Goal: Task Accomplishment & Management: Manage account settings

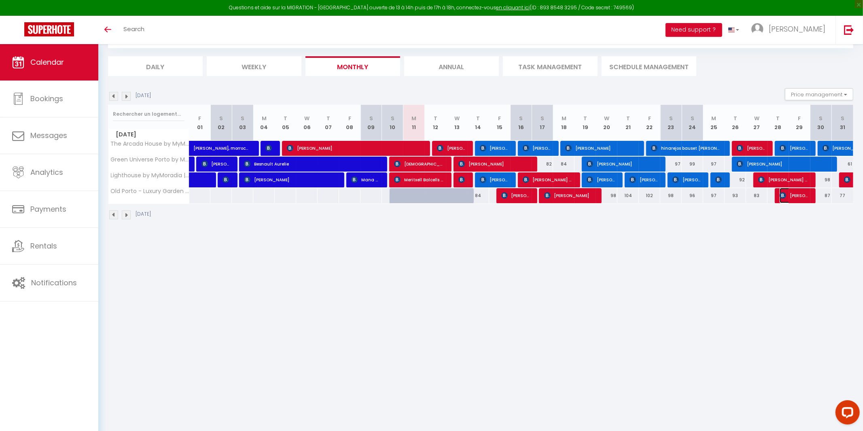
click at [803, 199] on span "[PERSON_NAME] [PERSON_NAME]" at bounding box center [794, 195] width 29 height 15
select select "OK"
select select "KO"
select select "0"
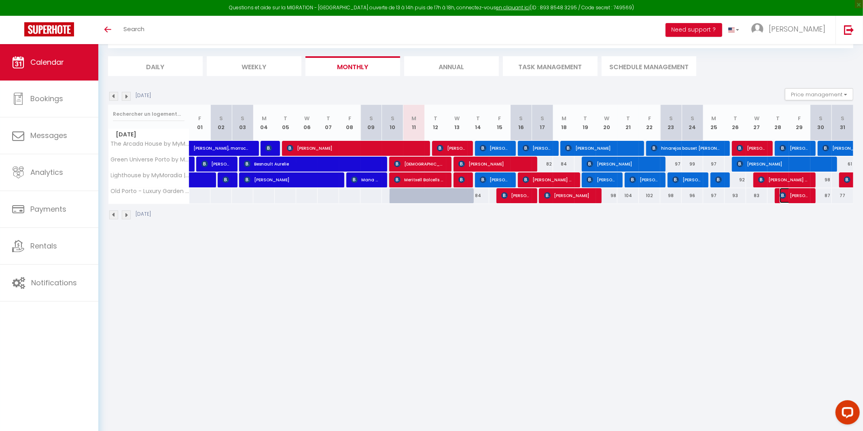
select select "1"
select select
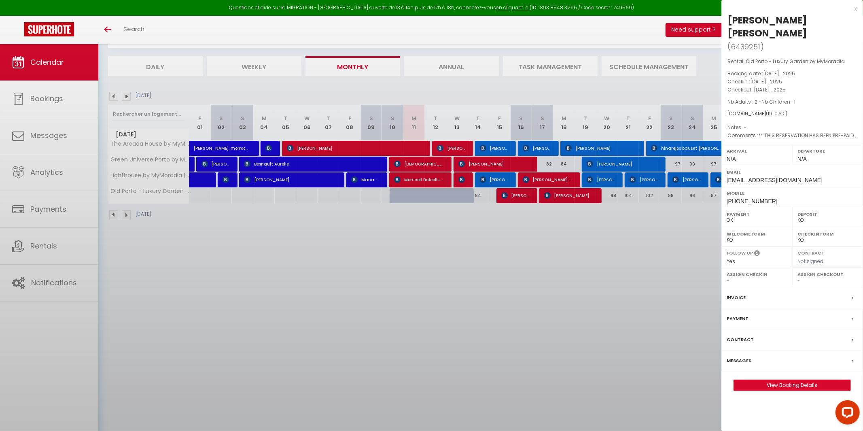
select select "46177"
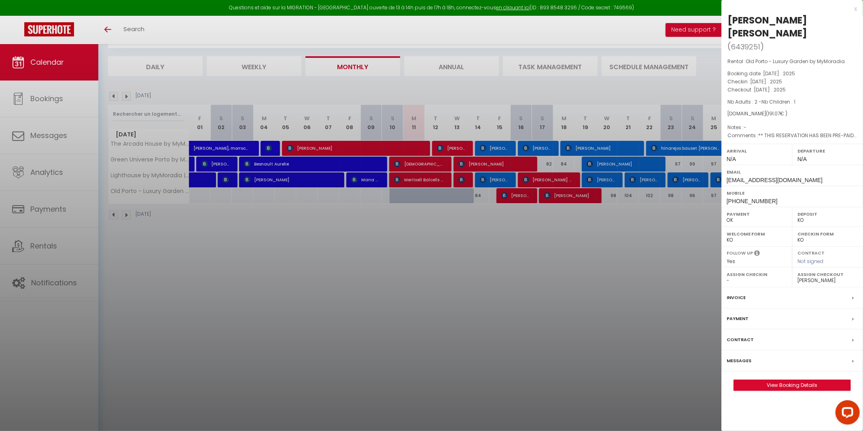
drag, startPoint x: 698, startPoint y: 272, endPoint x: 703, endPoint y: 267, distance: 7.4
click at [700, 271] on div at bounding box center [431, 215] width 863 height 431
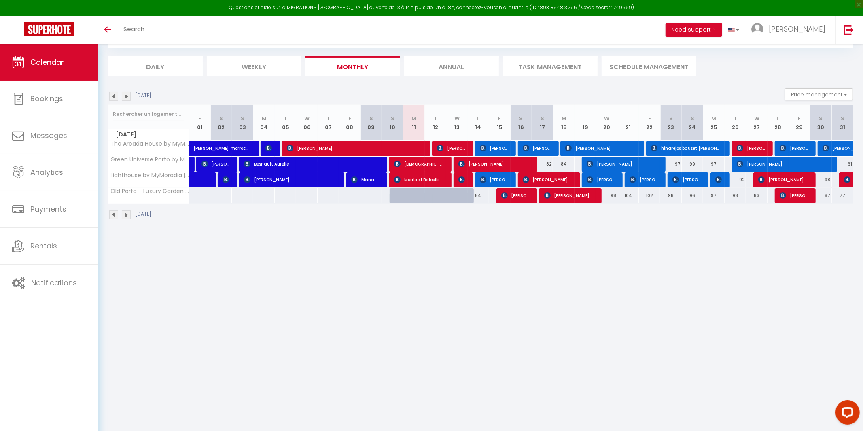
click at [127, 100] on img at bounding box center [126, 96] width 9 height 9
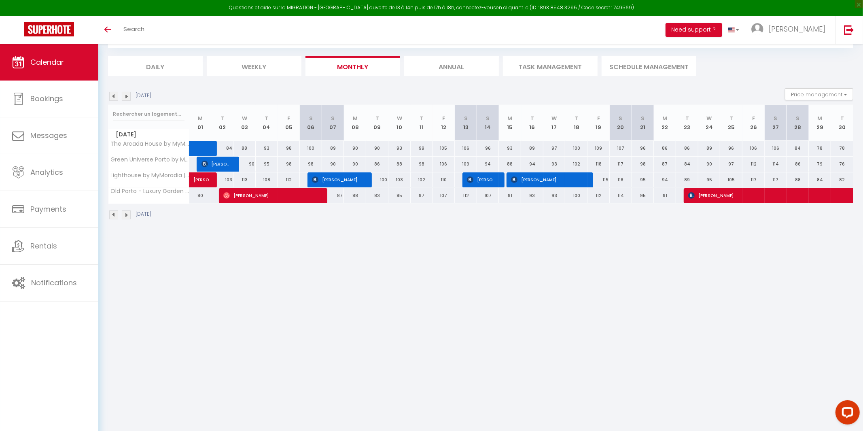
click at [115, 95] on img at bounding box center [113, 96] width 9 height 9
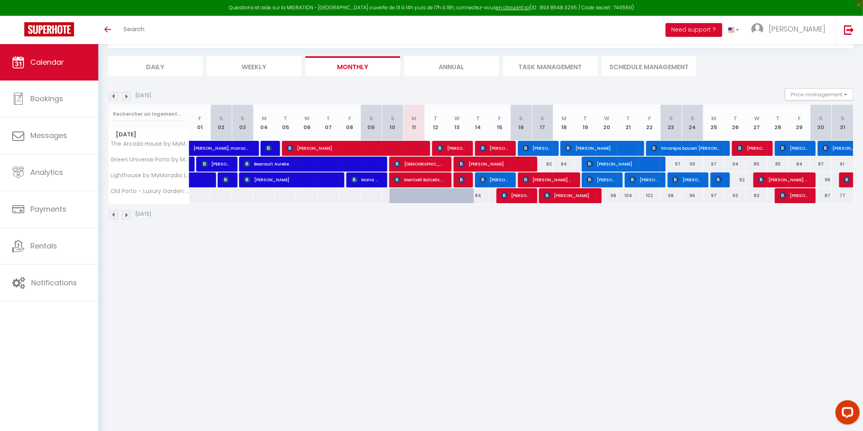
click at [127, 96] on img at bounding box center [126, 96] width 9 height 9
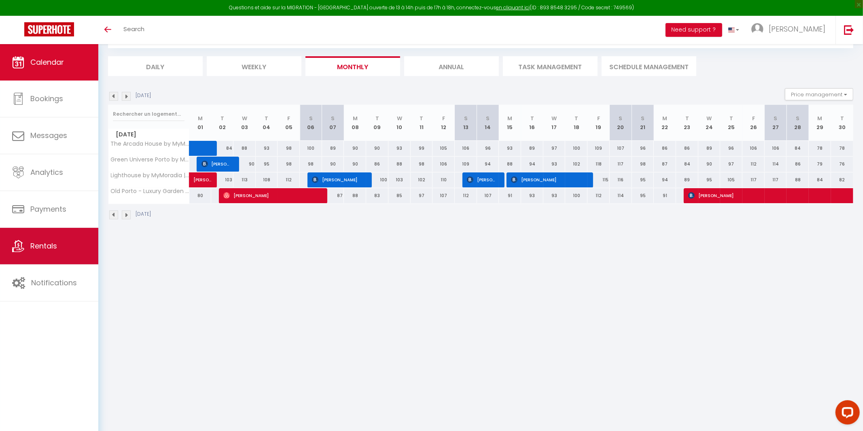
click at [76, 247] on link "Rentals" at bounding box center [49, 246] width 98 height 36
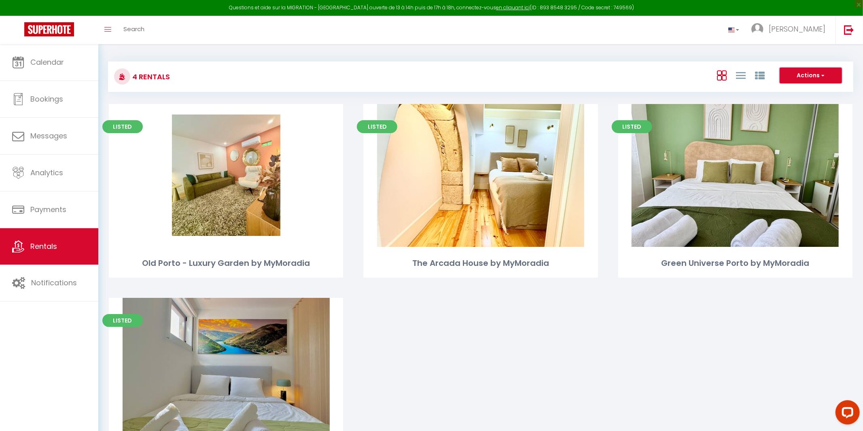
click at [811, 76] on button "Actions" at bounding box center [811, 76] width 62 height 16
click at [619, 93] on div "4 Rentals Actions New group Initialize rentals New group × Group name Rentals O…" at bounding box center [480, 279] width 745 height 451
click at [746, 30] on link at bounding box center [733, 30] width 23 height 28
click at [745, 72] on link at bounding box center [732, 67] width 24 height 13
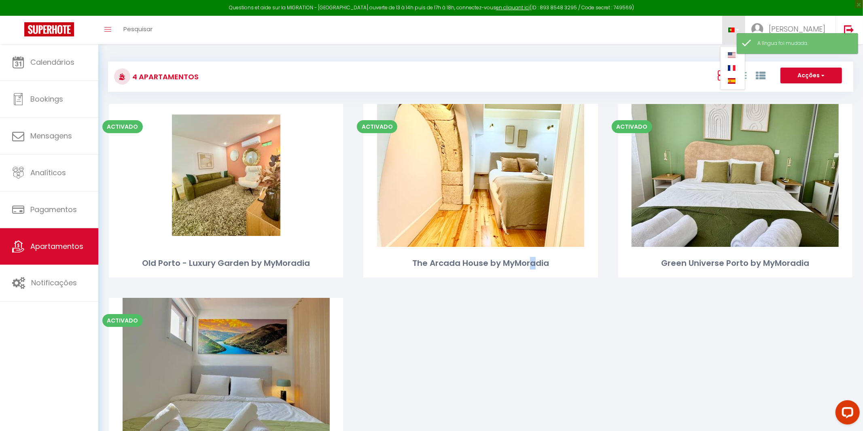
click at [536, 377] on div "Activado Editar Old Porto - Luxury Garden by MyMoradia Activado Editar The Arca…" at bounding box center [481, 304] width 764 height 400
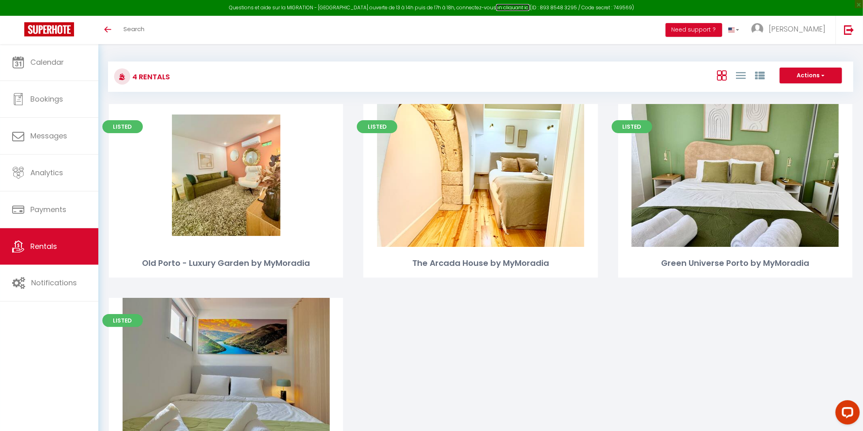
click at [502, 6] on link "en cliquant ici" at bounding box center [513, 7] width 34 height 7
click at [432, 337] on div "Listed Edit Old Porto - Luxury Garden by MyMoradia Listed Edit The Arcada House…" at bounding box center [481, 304] width 764 height 400
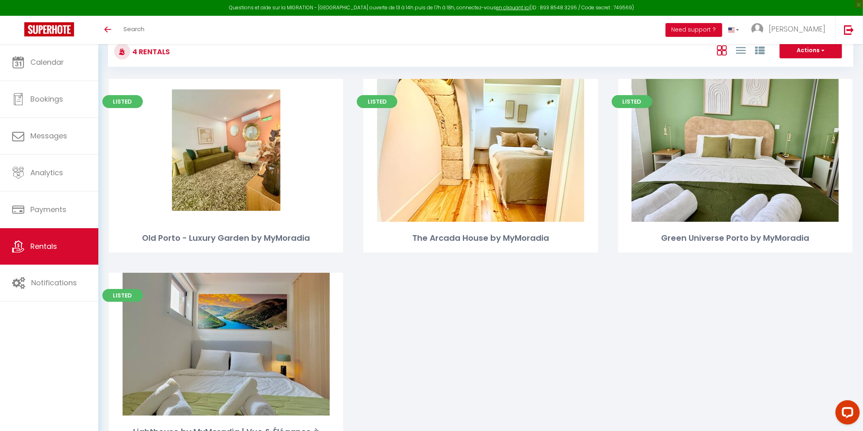
scroll to position [70, 0]
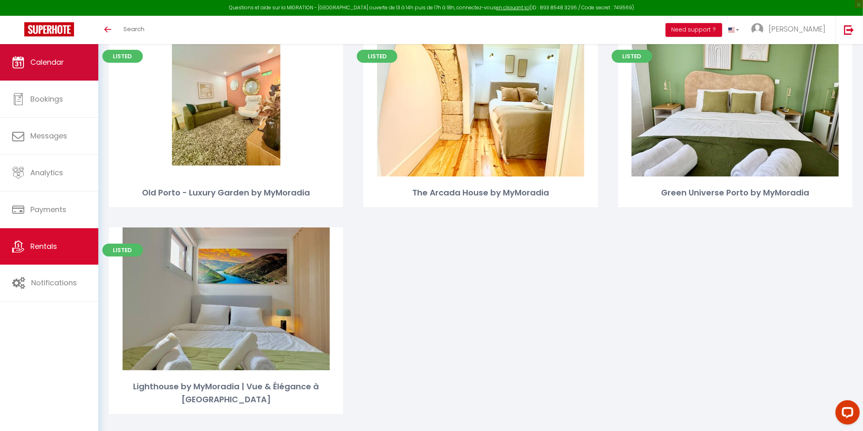
click at [41, 64] on span "Calendar" at bounding box center [47, 62] width 34 height 10
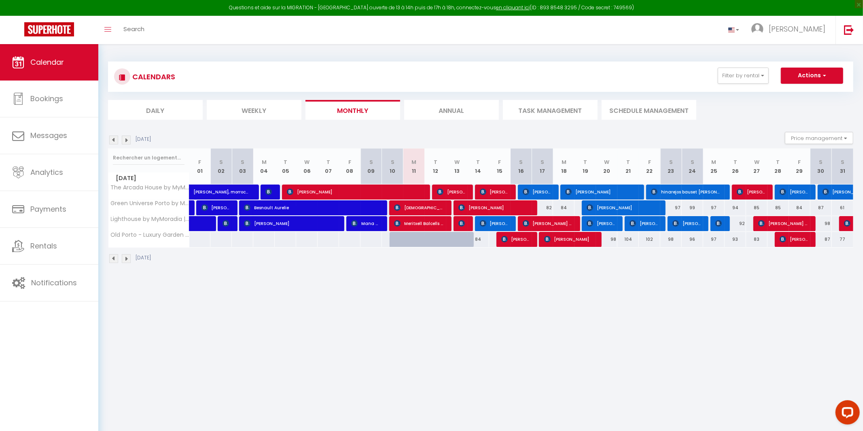
click at [126, 142] on img at bounding box center [126, 140] width 9 height 9
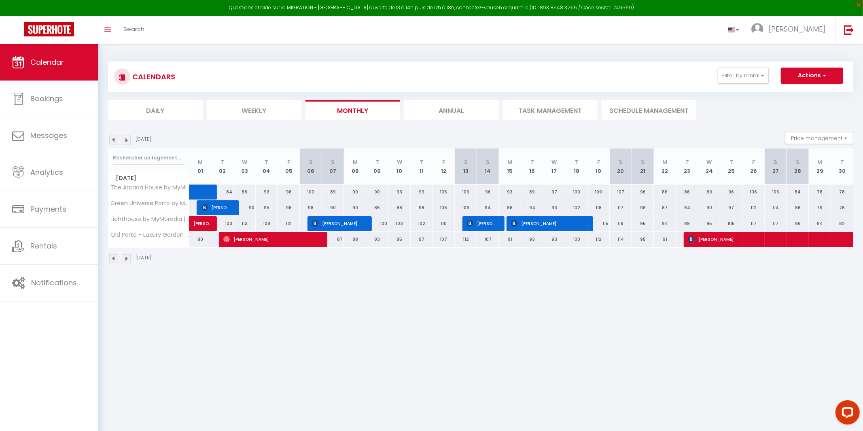
click at [125, 143] on img at bounding box center [126, 140] width 9 height 9
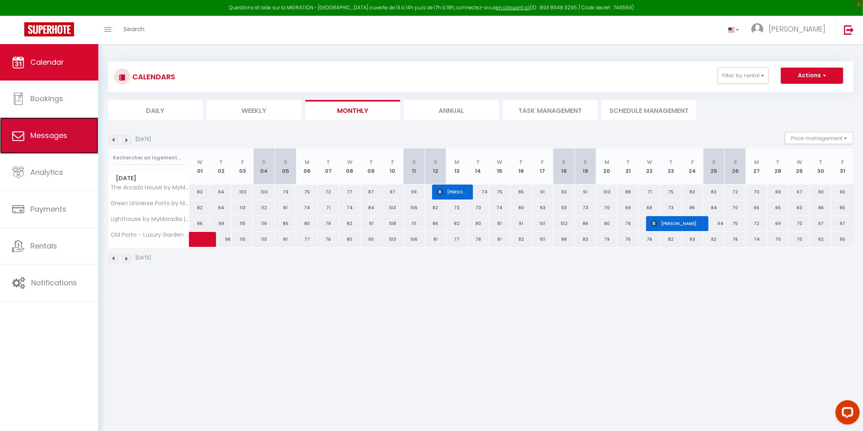
click at [39, 136] on span "Messages" at bounding box center [48, 135] width 37 height 10
select select "message"
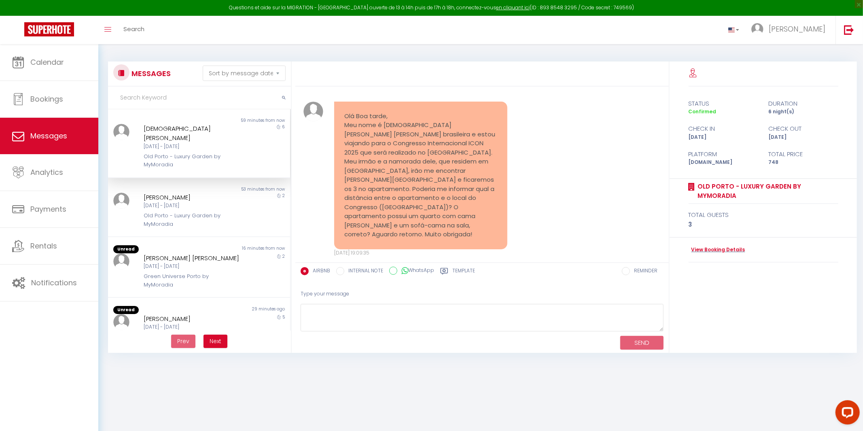
scroll to position [10, 0]
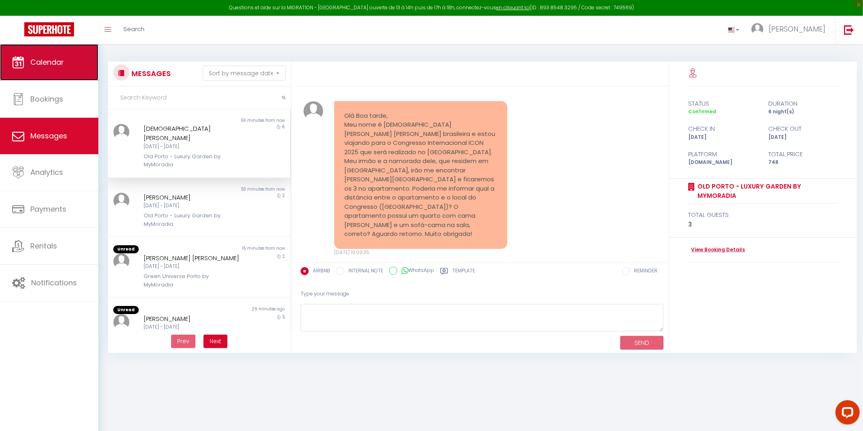
click at [51, 57] on span "Calendar" at bounding box center [47, 62] width 34 height 10
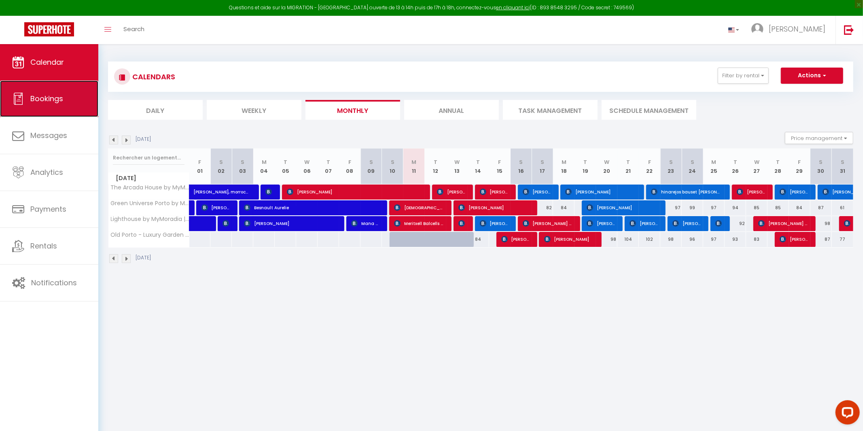
click at [34, 90] on link "Bookings" at bounding box center [49, 98] width 98 height 36
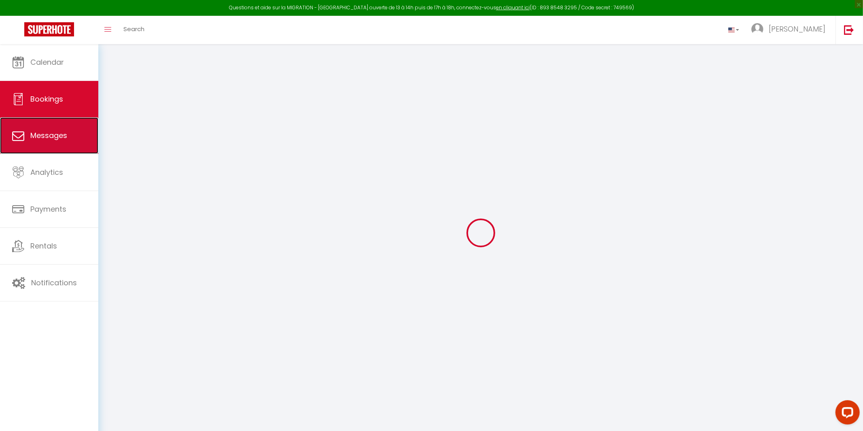
click at [51, 130] on link "Messages" at bounding box center [49, 135] width 98 height 36
select select "message"
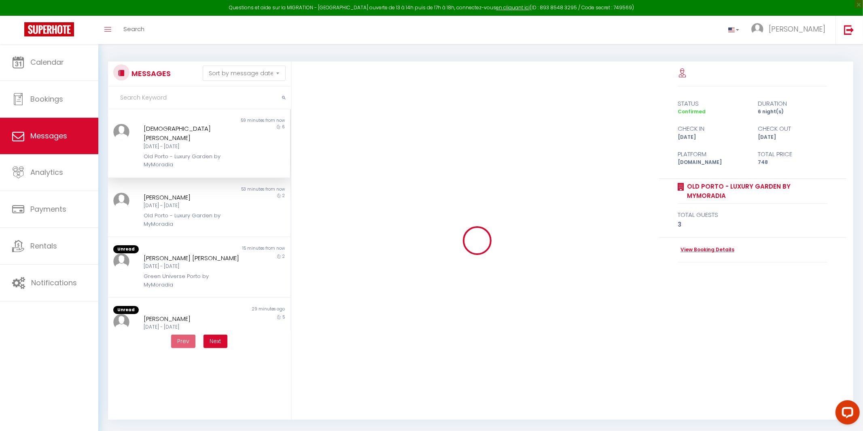
scroll to position [10, 0]
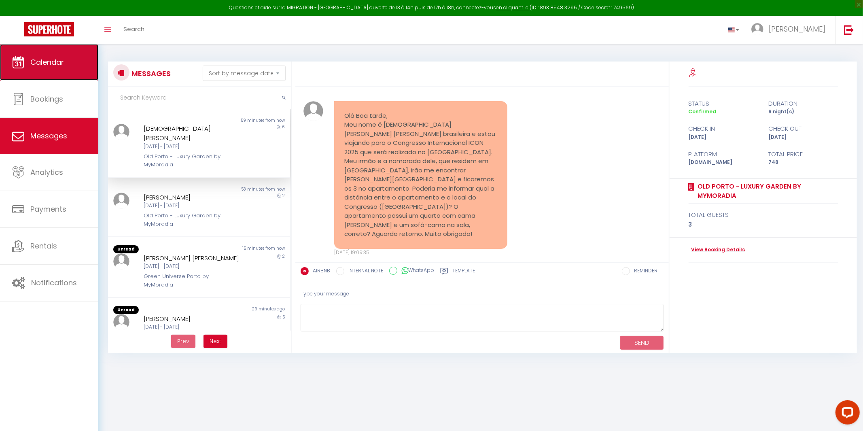
click at [25, 76] on link "Calendar" at bounding box center [49, 62] width 98 height 36
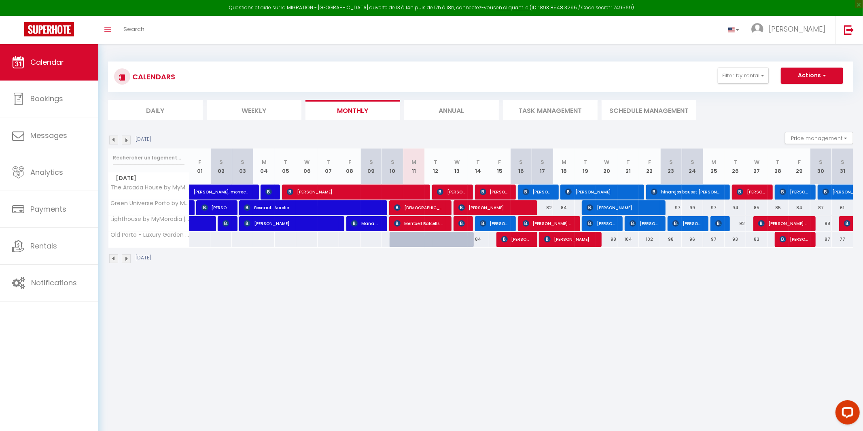
click at [126, 138] on img at bounding box center [126, 140] width 9 height 9
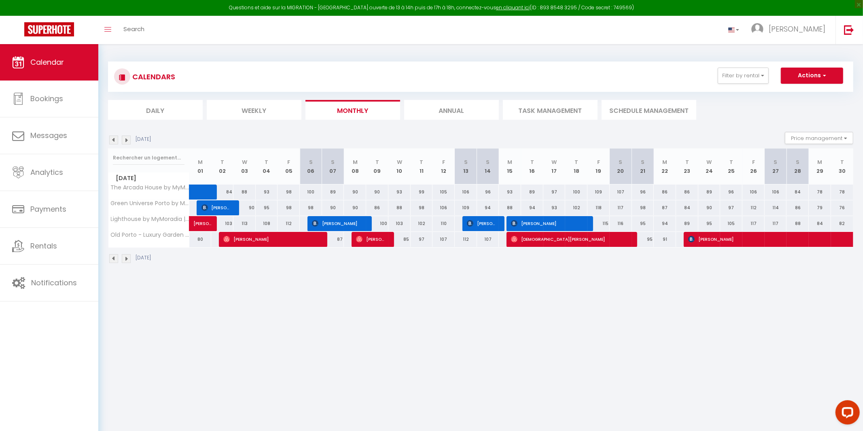
click at [125, 142] on img at bounding box center [126, 140] width 9 height 9
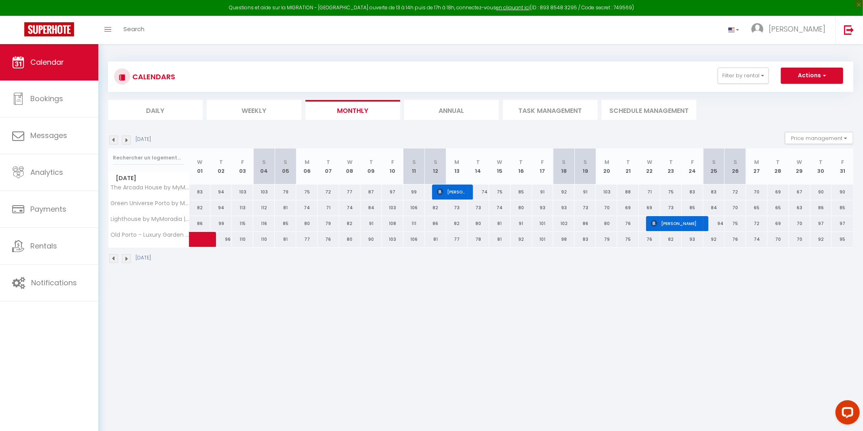
click at [125, 142] on img at bounding box center [126, 140] width 9 height 9
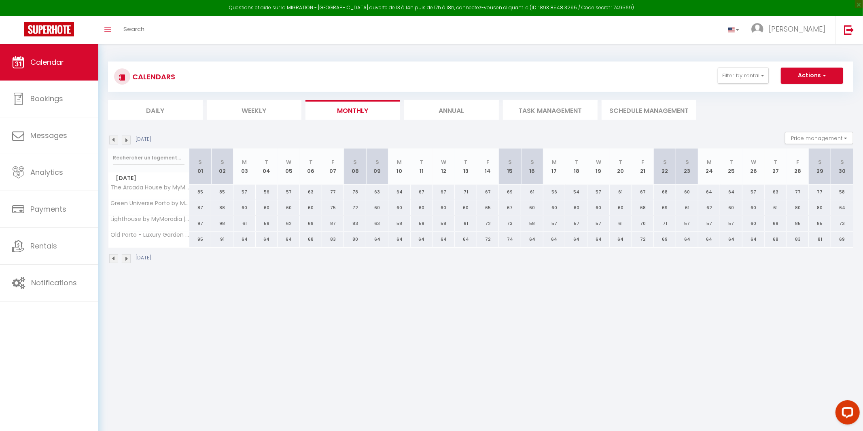
click at [125, 142] on img at bounding box center [126, 140] width 9 height 9
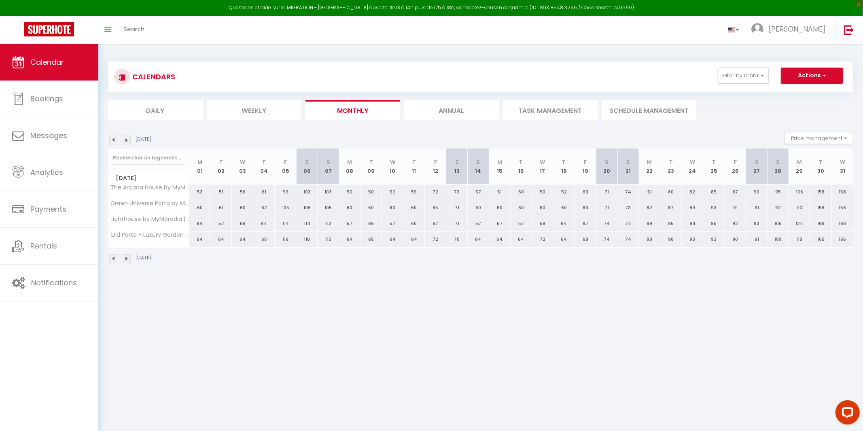
click at [113, 141] on img at bounding box center [113, 140] width 9 height 9
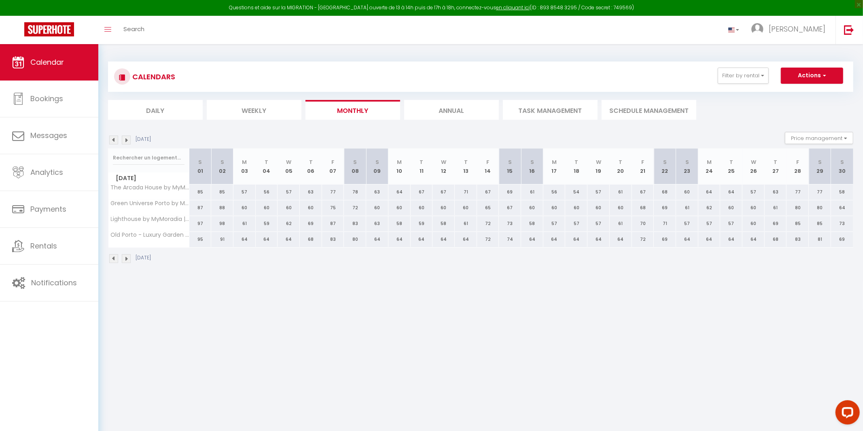
click at [113, 141] on img at bounding box center [113, 140] width 9 height 9
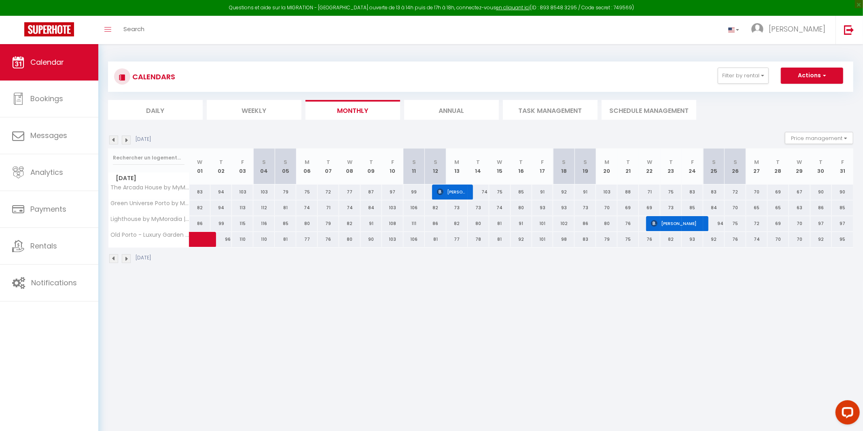
click at [113, 141] on img at bounding box center [113, 140] width 9 height 9
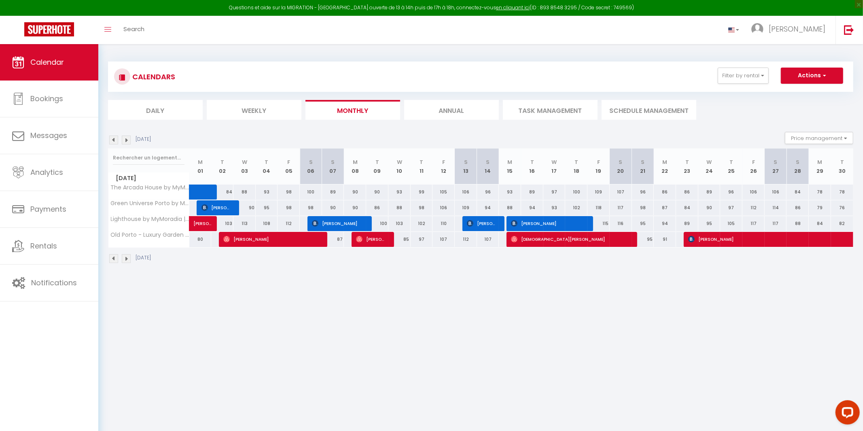
click at [114, 139] on img at bounding box center [113, 140] width 9 height 9
